Goal: Information Seeking & Learning: Learn about a topic

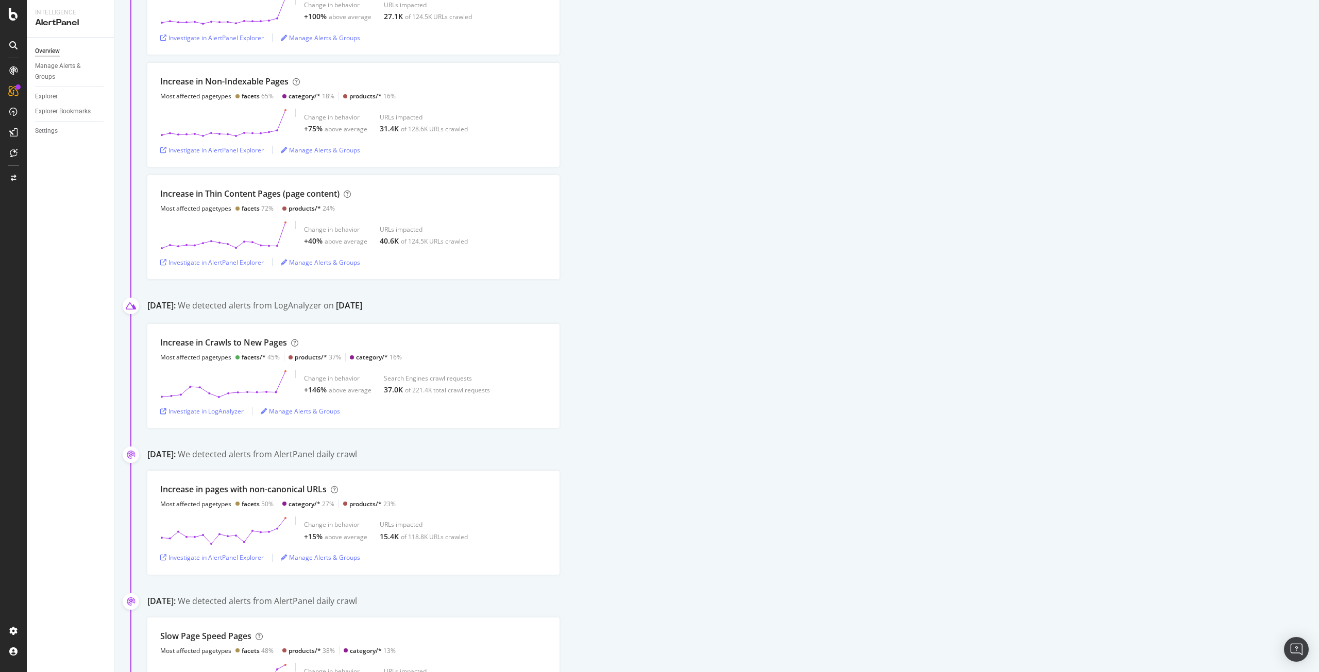
scroll to position [1441, 0]
click at [607, 327] on div "Increase in Crawls to New Pages Most affected pagetypes facets/* 45% products/*…" at bounding box center [732, 376] width 1171 height 104
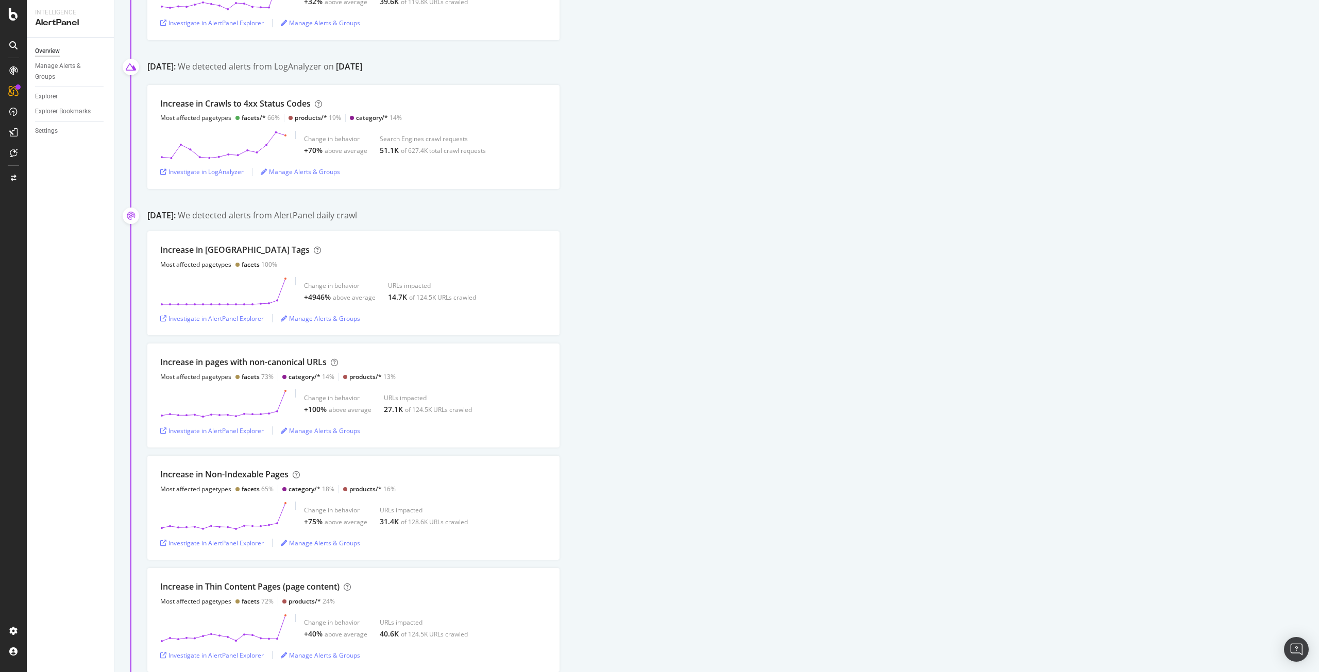
scroll to position [1046, 0]
click at [224, 414] on icon at bounding box center [223, 405] width 127 height 29
click at [229, 433] on div "Investigate in AlertPanel Explorer" at bounding box center [212, 433] width 104 height 9
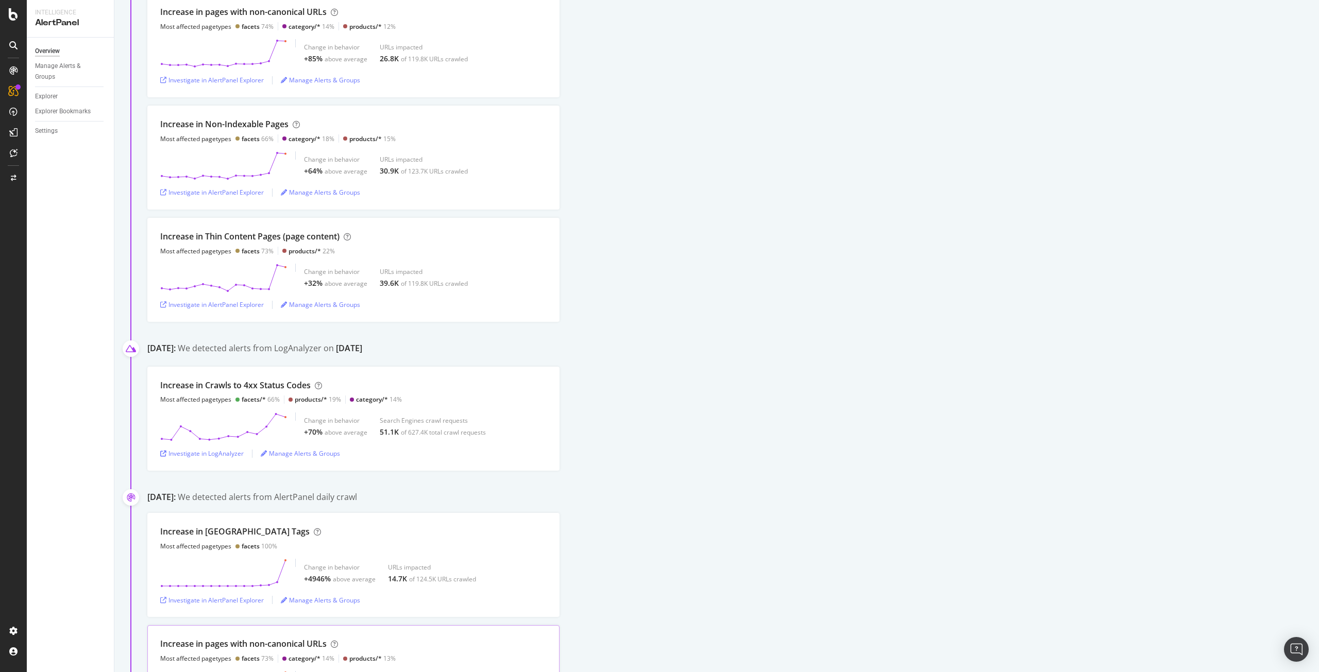
scroll to position [766, 0]
click at [224, 309] on div "Investigate in AlertPanel Explorer" at bounding box center [212, 305] width 104 height 9
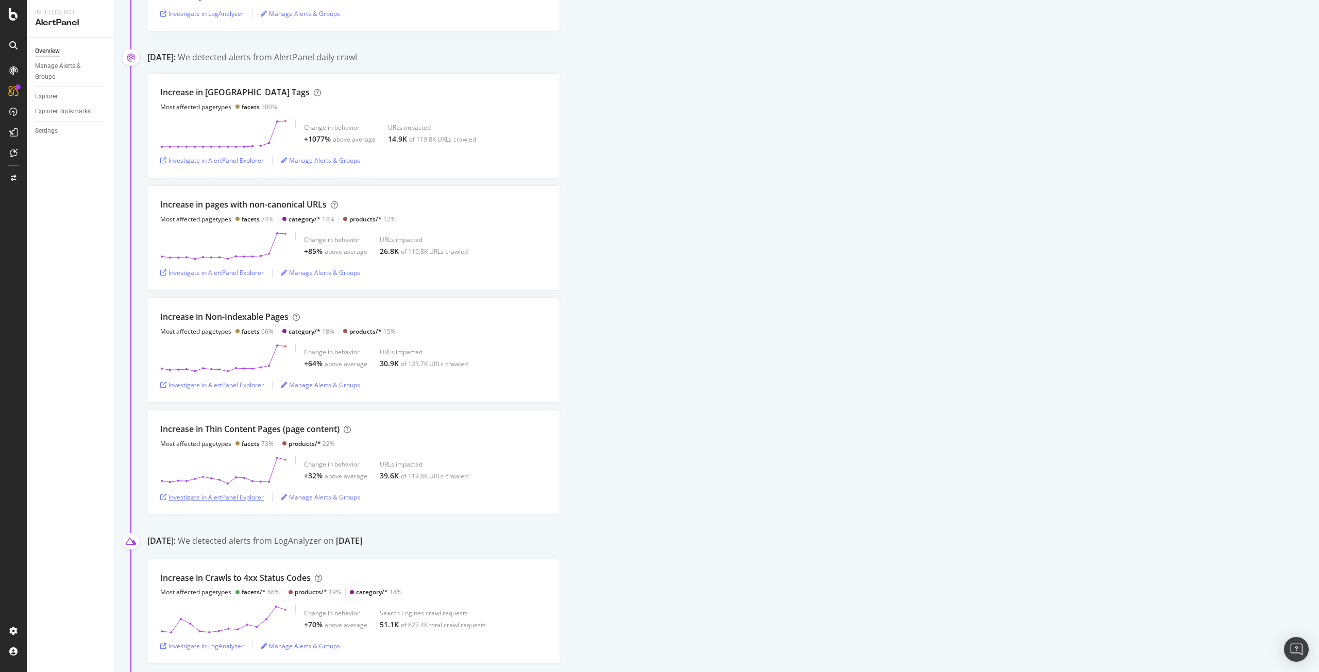
scroll to position [572, 0]
click at [204, 359] on icon at bounding box center [223, 360] width 127 height 29
click at [185, 386] on div "Investigate in AlertPanel Explorer" at bounding box center [212, 387] width 104 height 9
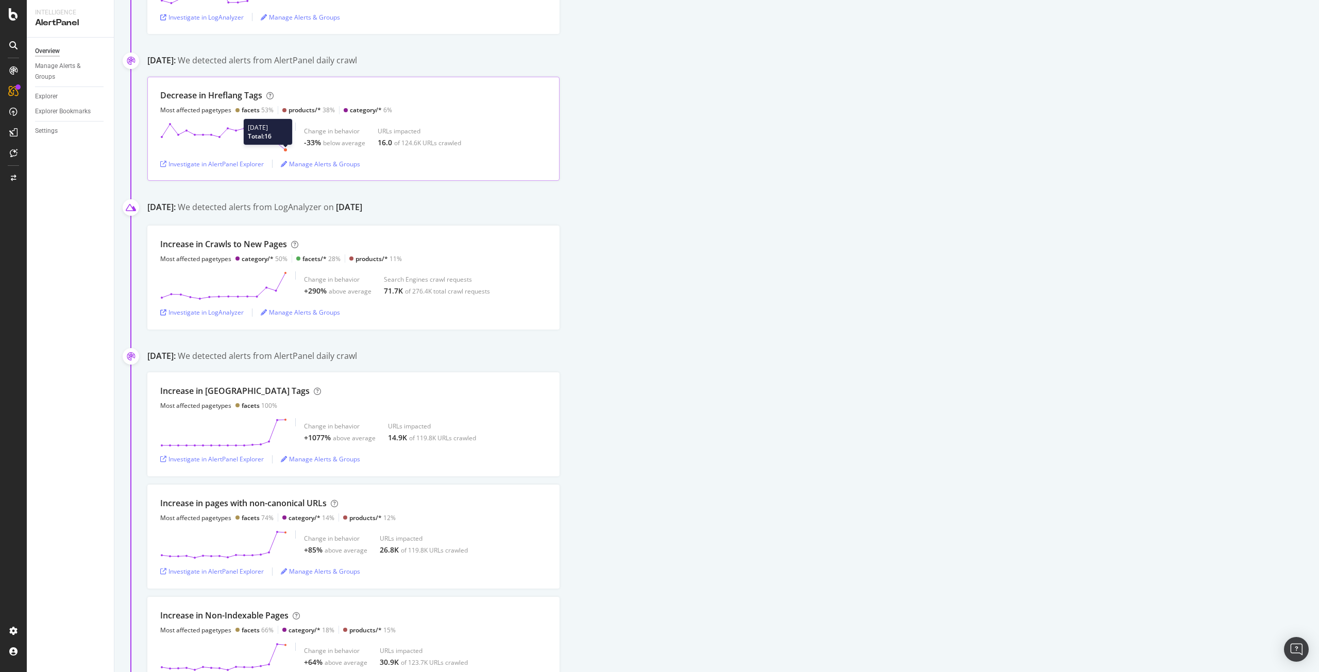
scroll to position [275, 0]
click at [236, 316] on div "Investigate in LogAnalyzer" at bounding box center [201, 312] width 83 height 9
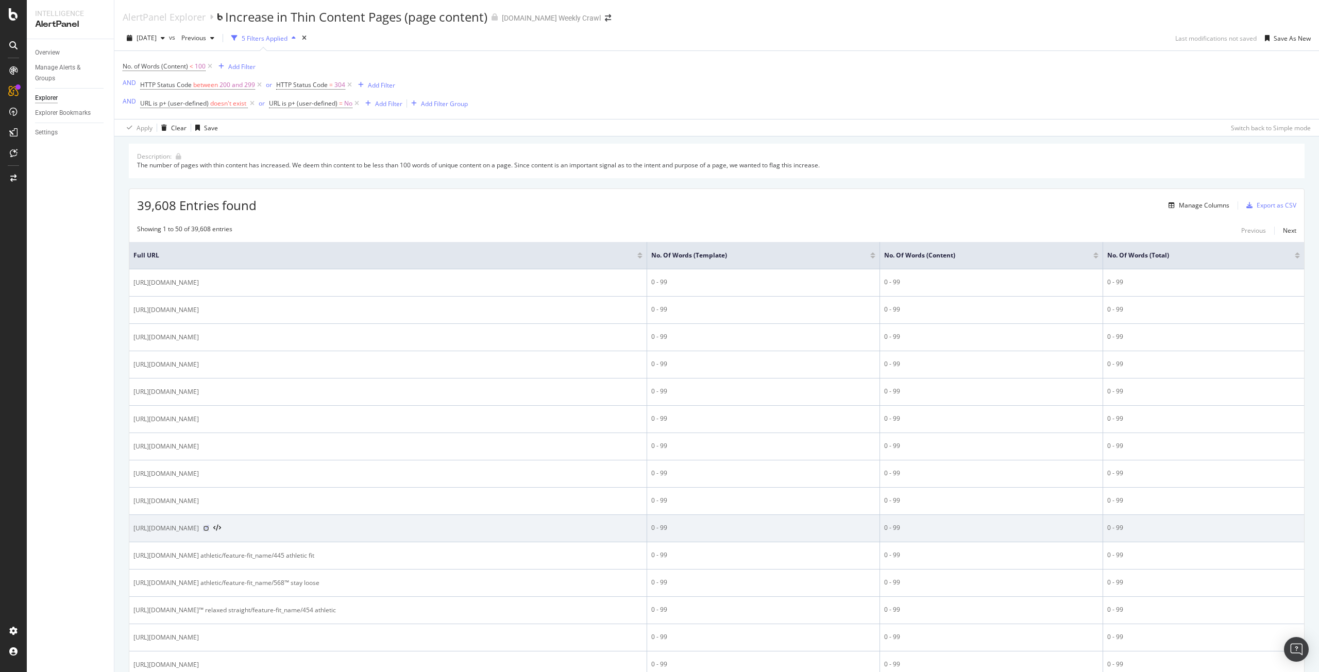
click at [209, 532] on icon at bounding box center [206, 528] width 6 height 6
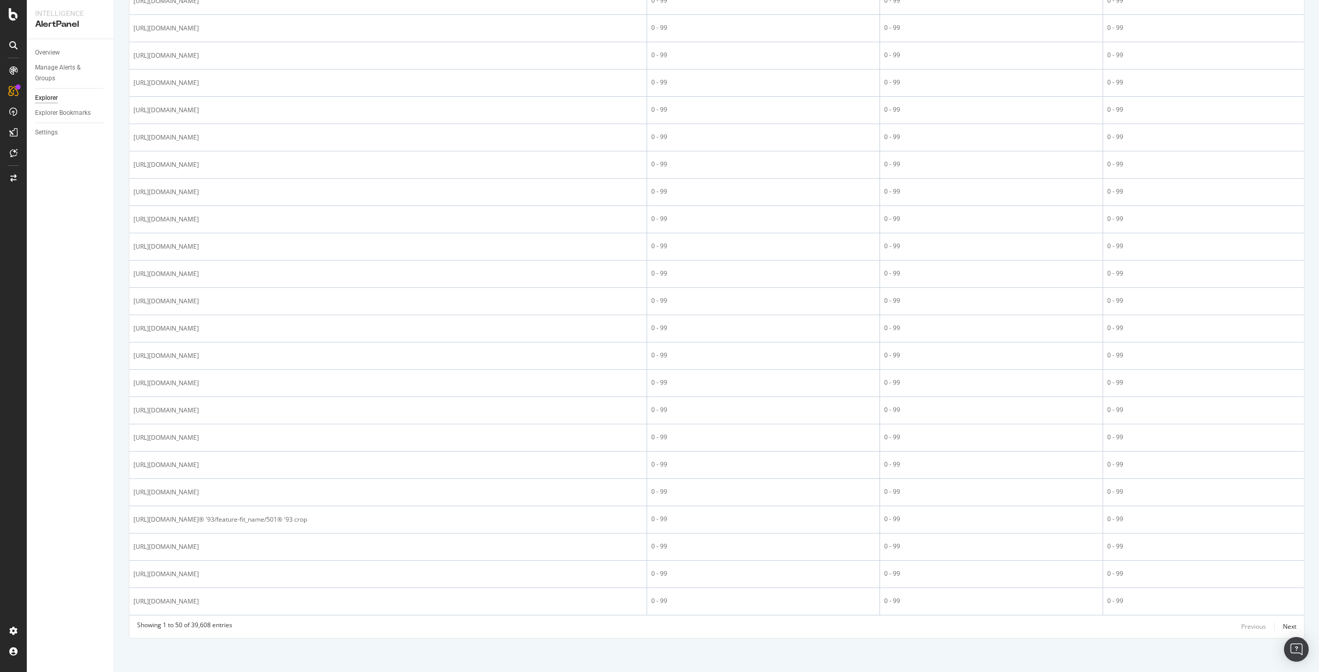
scroll to position [1019, 0]
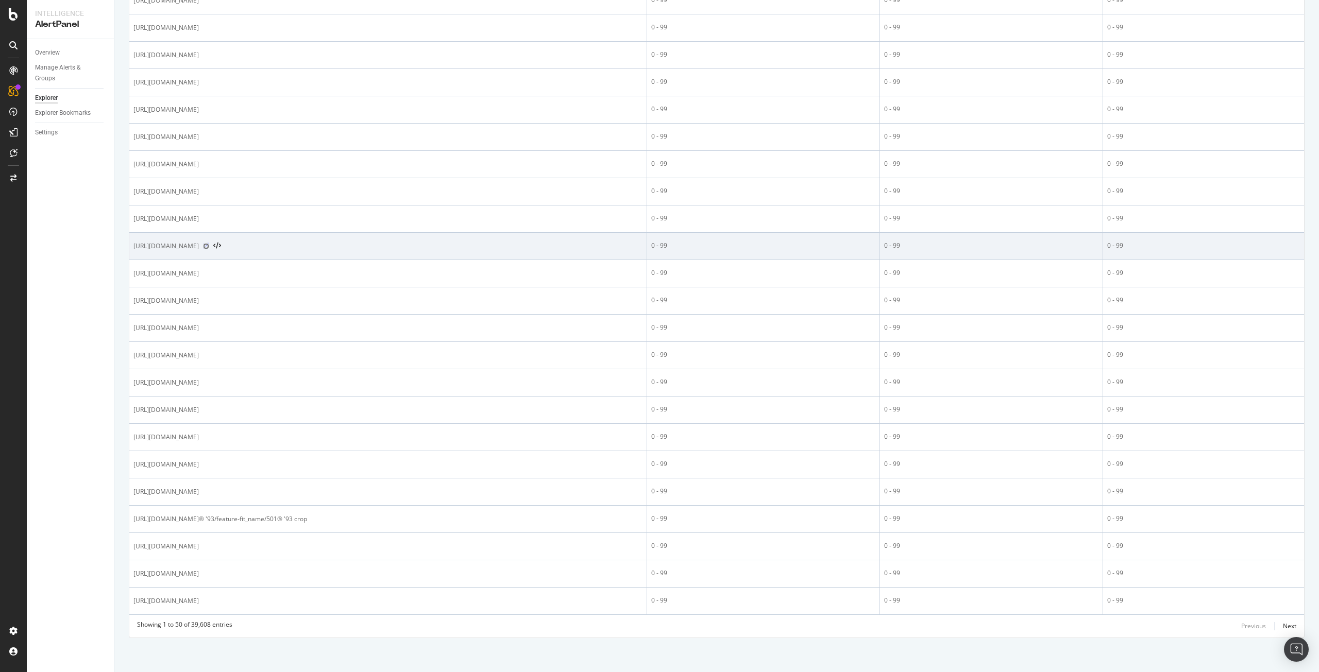
click at [209, 249] on icon at bounding box center [206, 246] width 6 height 6
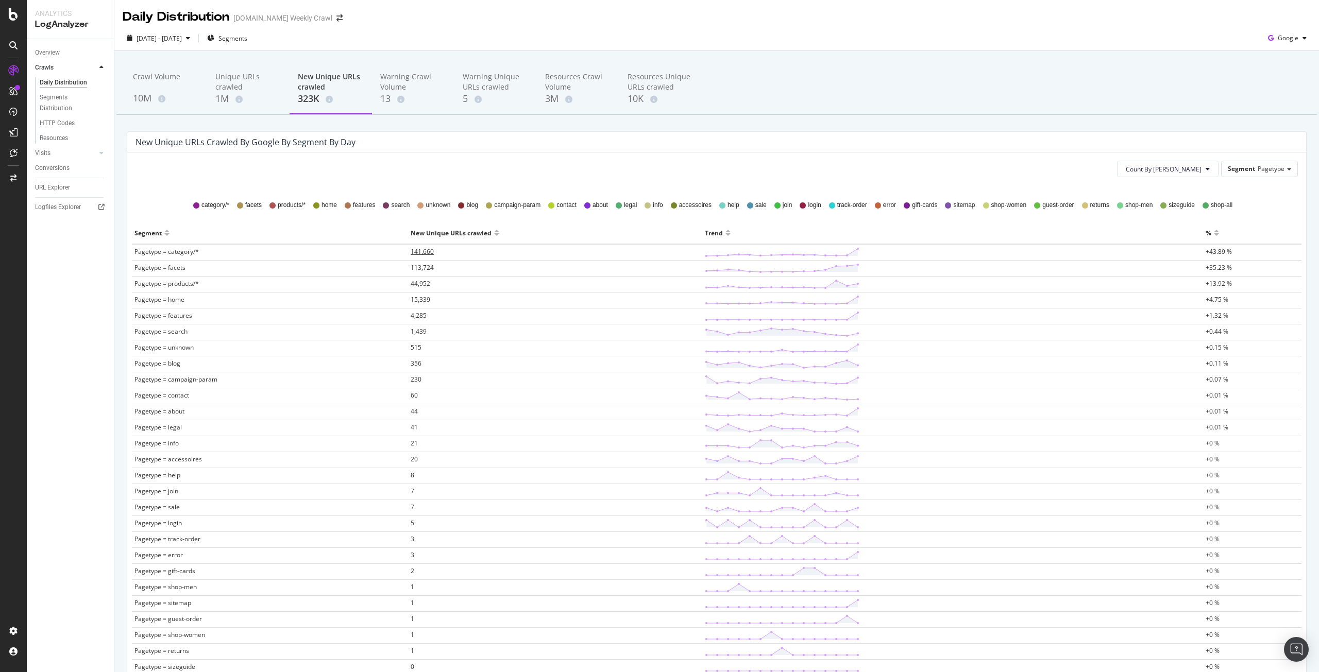
click at [418, 258] on td "141,660" at bounding box center [555, 252] width 294 height 16
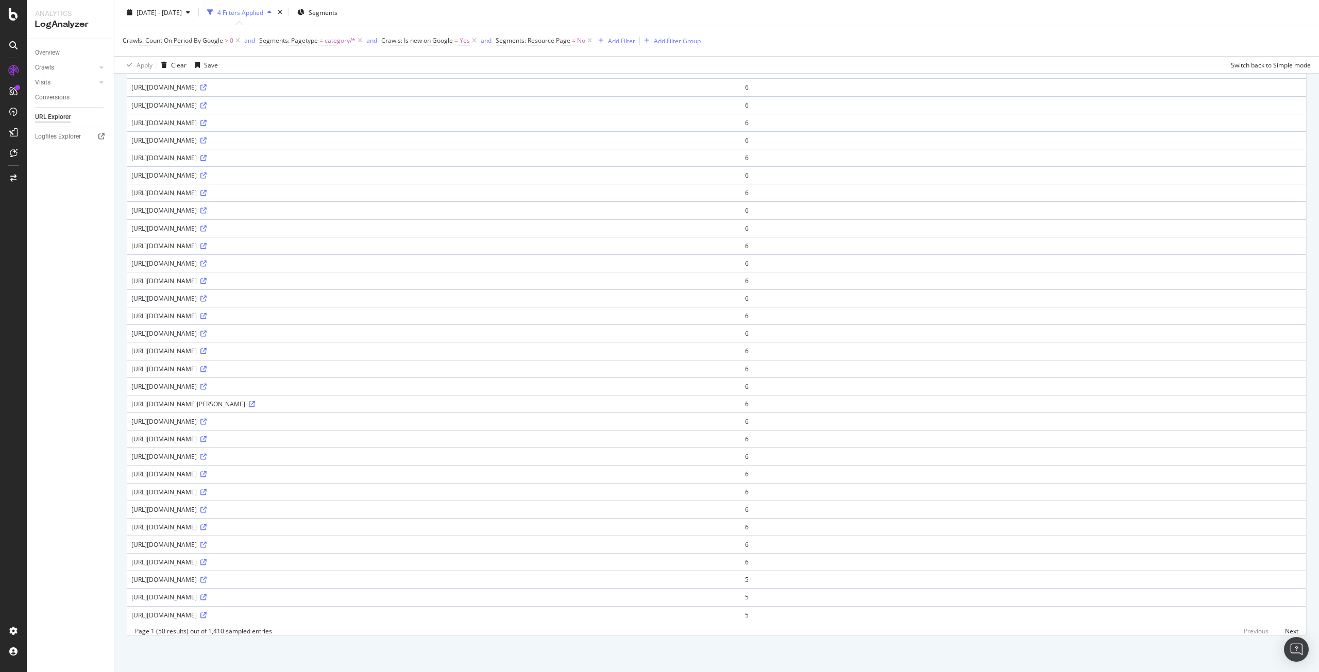
scroll to position [463, 0]
click at [1280, 630] on link "Next" at bounding box center [1287, 631] width 22 height 15
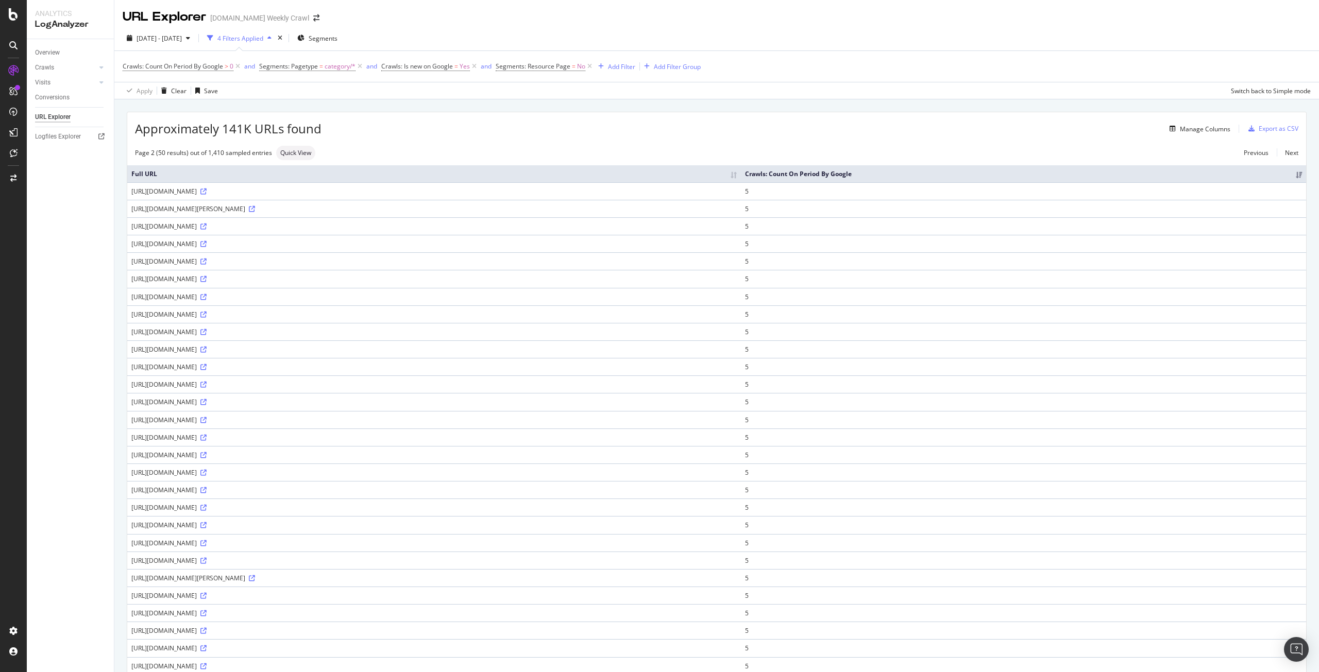
click at [499, 180] on th "Full URL" at bounding box center [433, 173] width 613 height 17
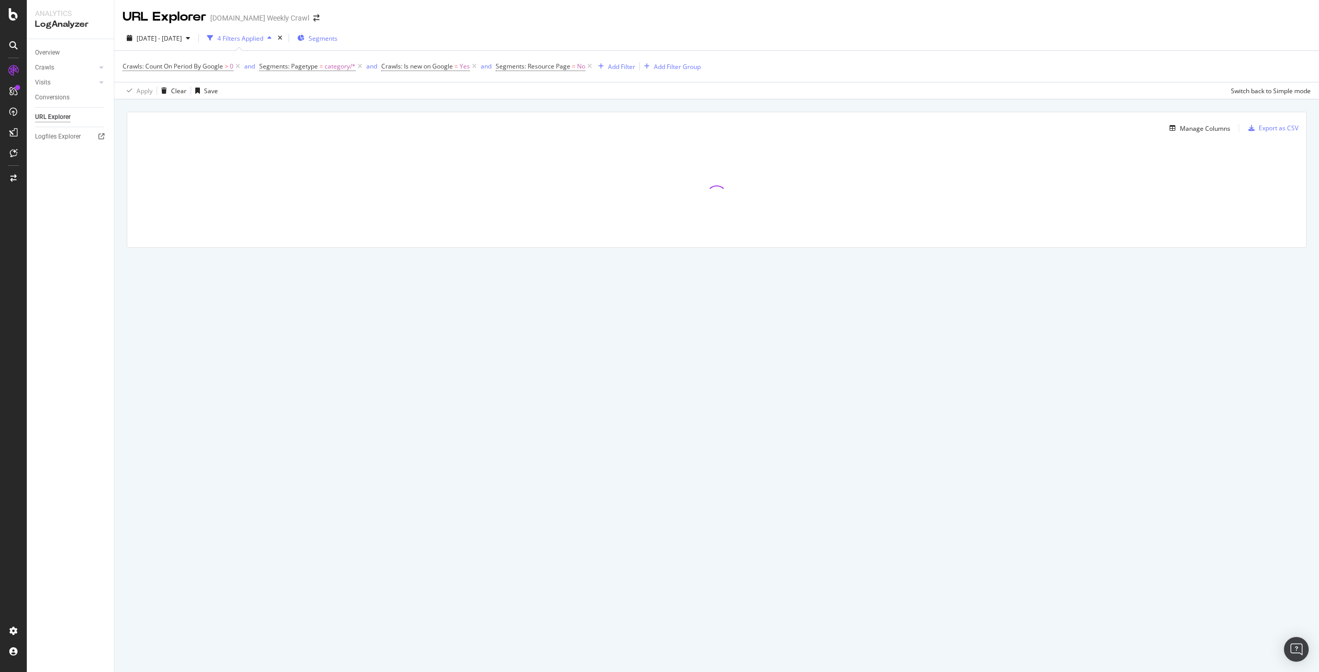
click at [337, 37] on span "Segments" at bounding box center [323, 38] width 29 height 9
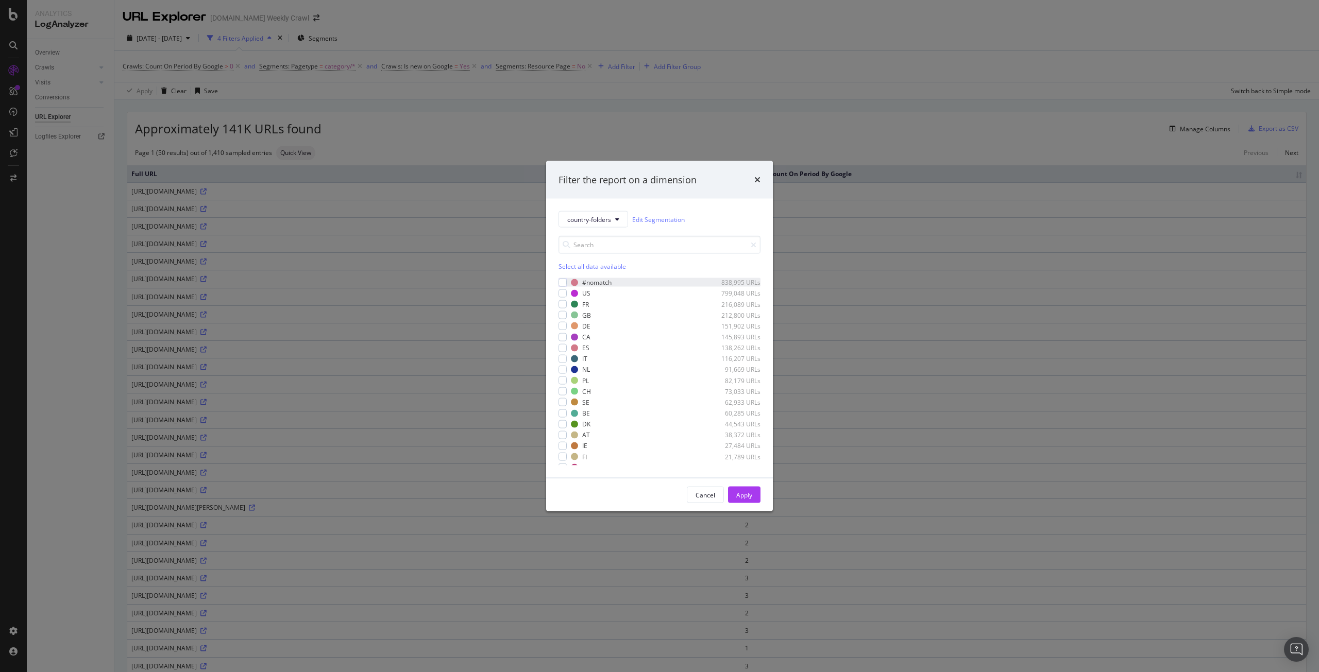
click at [567, 281] on div "#nomatch 838,995 URLs" at bounding box center [659, 282] width 202 height 9
click at [743, 494] on div "Apply" at bounding box center [744, 494] width 16 height 9
